Goal: Go to known website: Access a specific website the user already knows

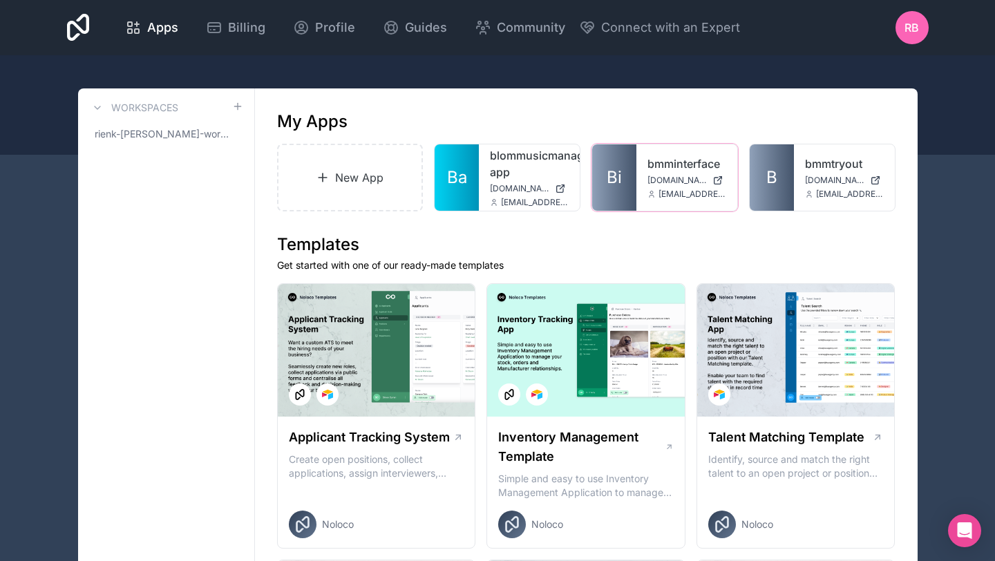
click at [682, 167] on link "bmminterface" at bounding box center [686, 163] width 79 height 17
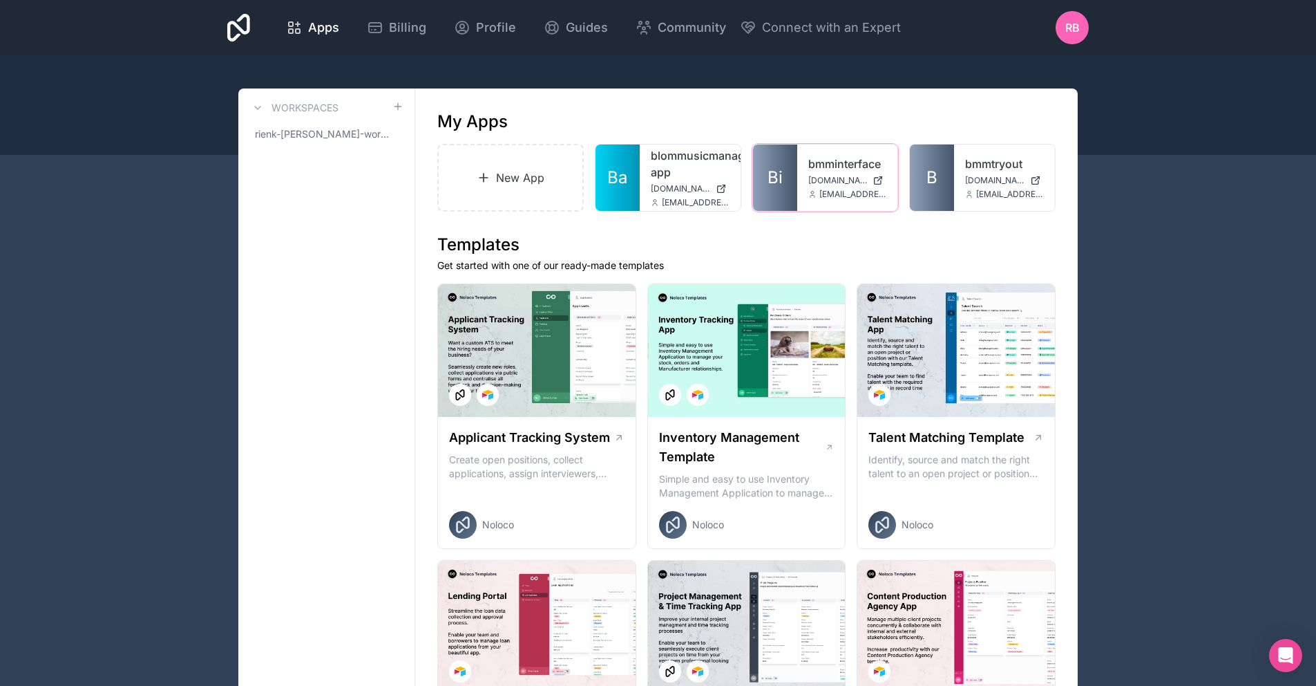
click at [838, 170] on link "bmminterface" at bounding box center [848, 163] width 79 height 17
click at [821, 183] on span "[DOMAIN_NAME]" at bounding box center [838, 180] width 59 height 11
